Goal: Transaction & Acquisition: Purchase product/service

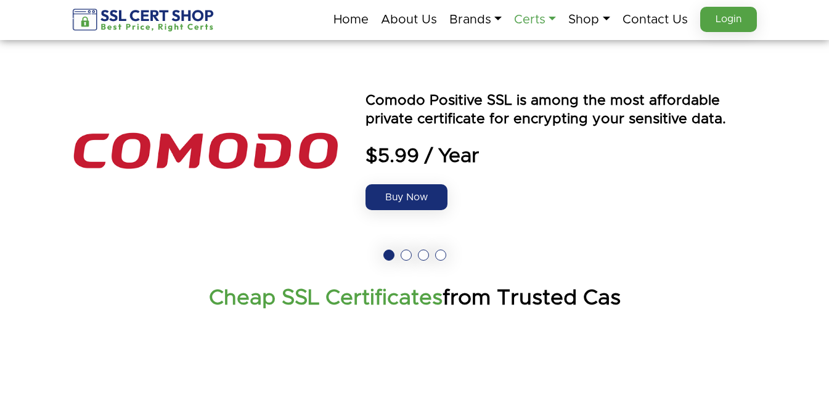
click at [514, 15] on link "Certs" at bounding box center [535, 20] width 42 height 26
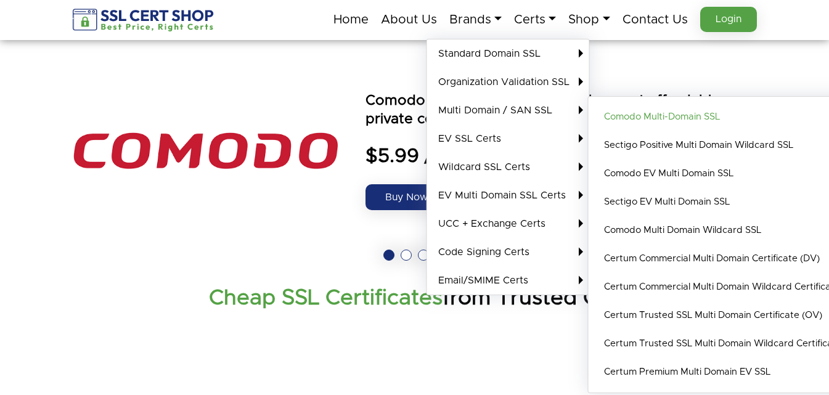
click at [610, 124] on link "Comodo Multi-Domain SSL" at bounding box center [734, 117] width 279 height 28
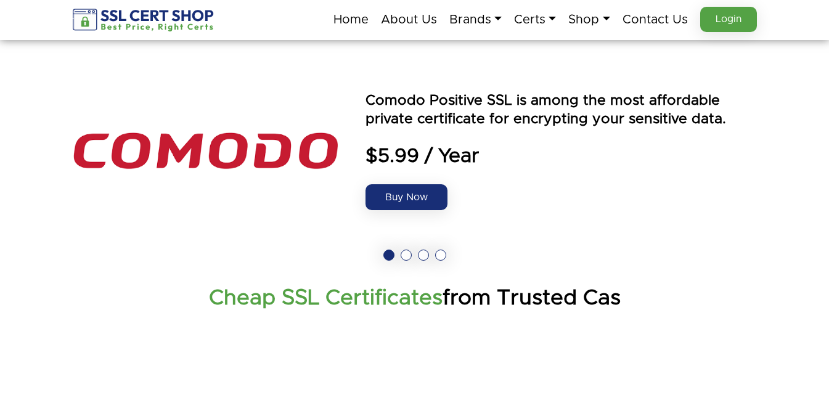
click at [404, 255] on button at bounding box center [406, 255] width 11 height 11
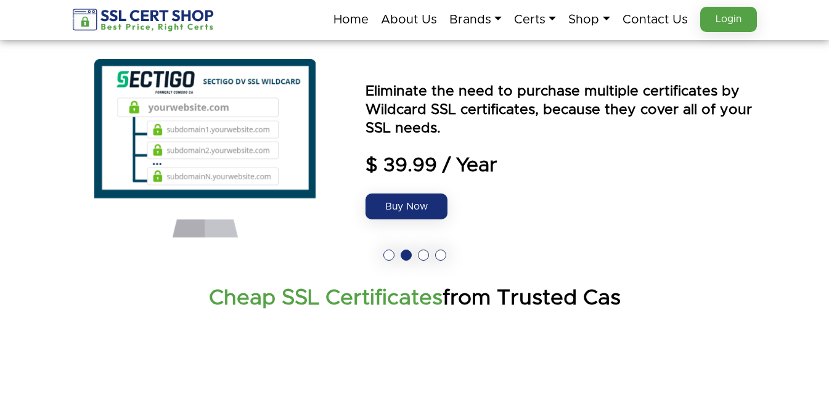
click at [422, 258] on button at bounding box center [423, 255] width 11 height 11
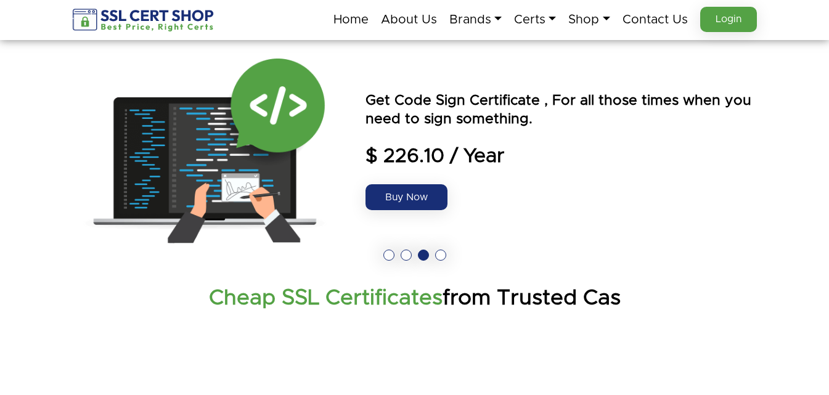
click at [404, 255] on button at bounding box center [406, 255] width 11 height 11
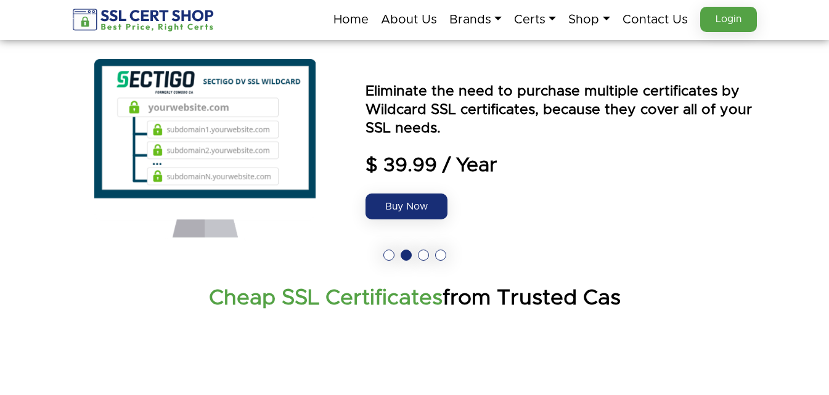
click at [426, 256] on button at bounding box center [423, 255] width 11 height 11
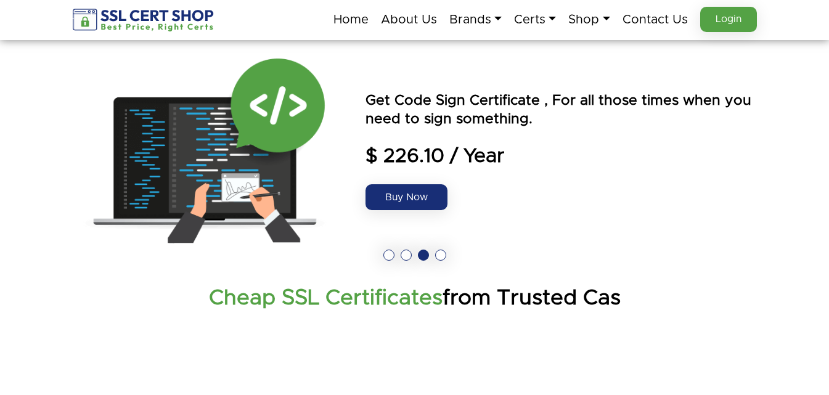
click at [441, 255] on button at bounding box center [440, 255] width 11 height 11
